Goal: Navigation & Orientation: Find specific page/section

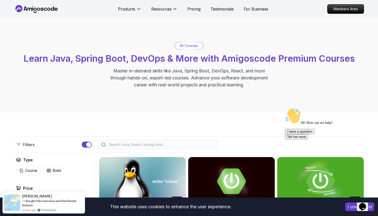
click at [366, 203] on icon "Chat widget" at bounding box center [362, 207] width 7 height 8
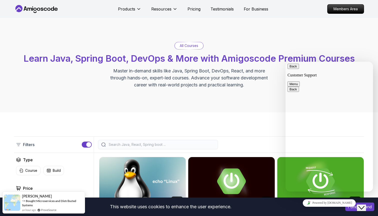
click at [365, 205] on icon "Close Chat This icon closes the chat window." at bounding box center [362, 208] width 6 height 6
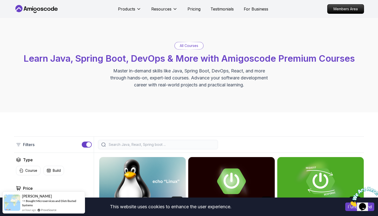
click at [348, 209] on button "I understand" at bounding box center [359, 207] width 29 height 9
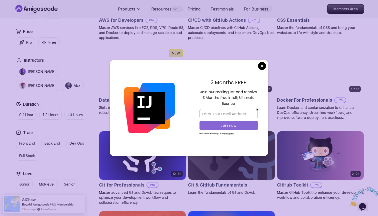
scroll to position [422, 0]
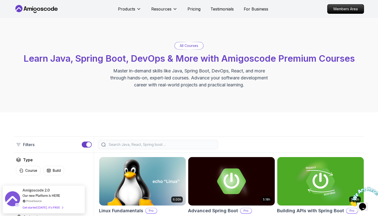
scroll to position [0, 0]
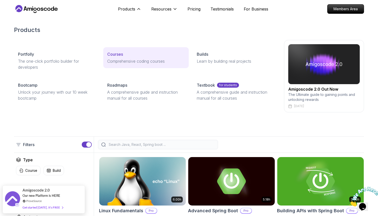
click at [130, 64] on p "Comprehensive coding courses" at bounding box center [145, 61] width 77 height 6
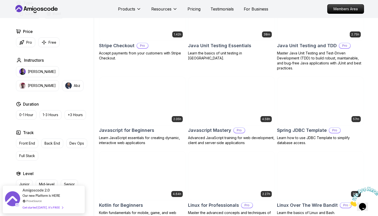
scroll to position [875, 0]
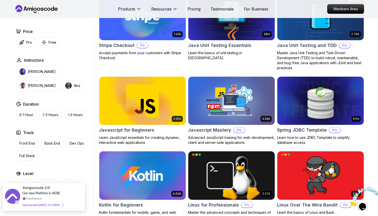
click at [65, 204] on div "Amigoscode 2.0 Our new Platform is HERE ProveSource Get started [DATE]. It's FR…" at bounding box center [44, 197] width 83 height 28
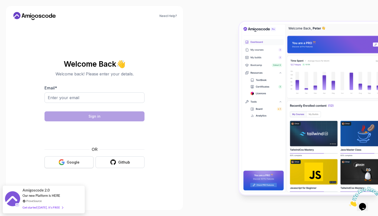
click at [68, 163] on div "Google" at bounding box center [73, 162] width 13 height 5
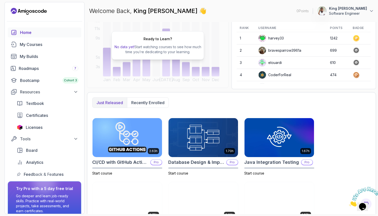
scroll to position [60, 0]
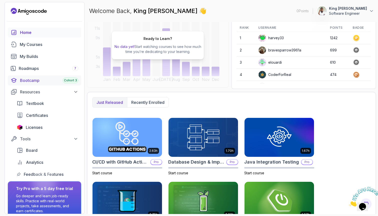
click at [42, 81] on div "Bootcamp Cohort 3" at bounding box center [49, 81] width 58 height 6
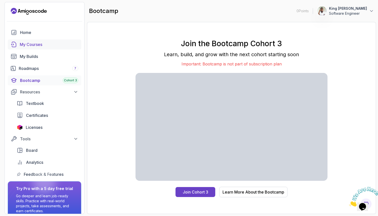
click at [55, 44] on div "My Courses" at bounding box center [49, 45] width 59 height 6
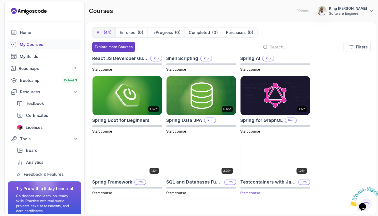
scroll to position [721, 0]
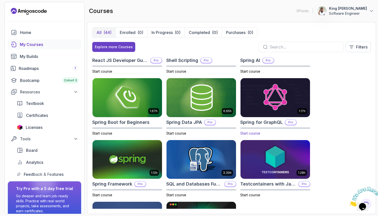
click at [278, 105] on img at bounding box center [275, 97] width 73 height 41
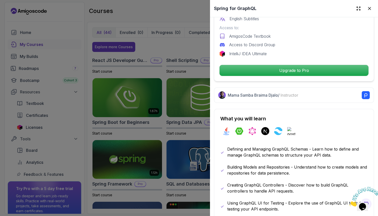
scroll to position [169, 0]
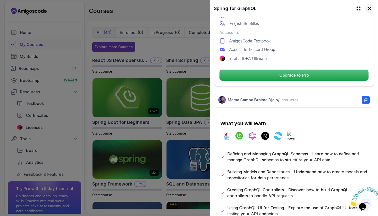
click at [372, 8] on icon at bounding box center [369, 8] width 5 height 5
